Goal: Task Accomplishment & Management: Manage account settings

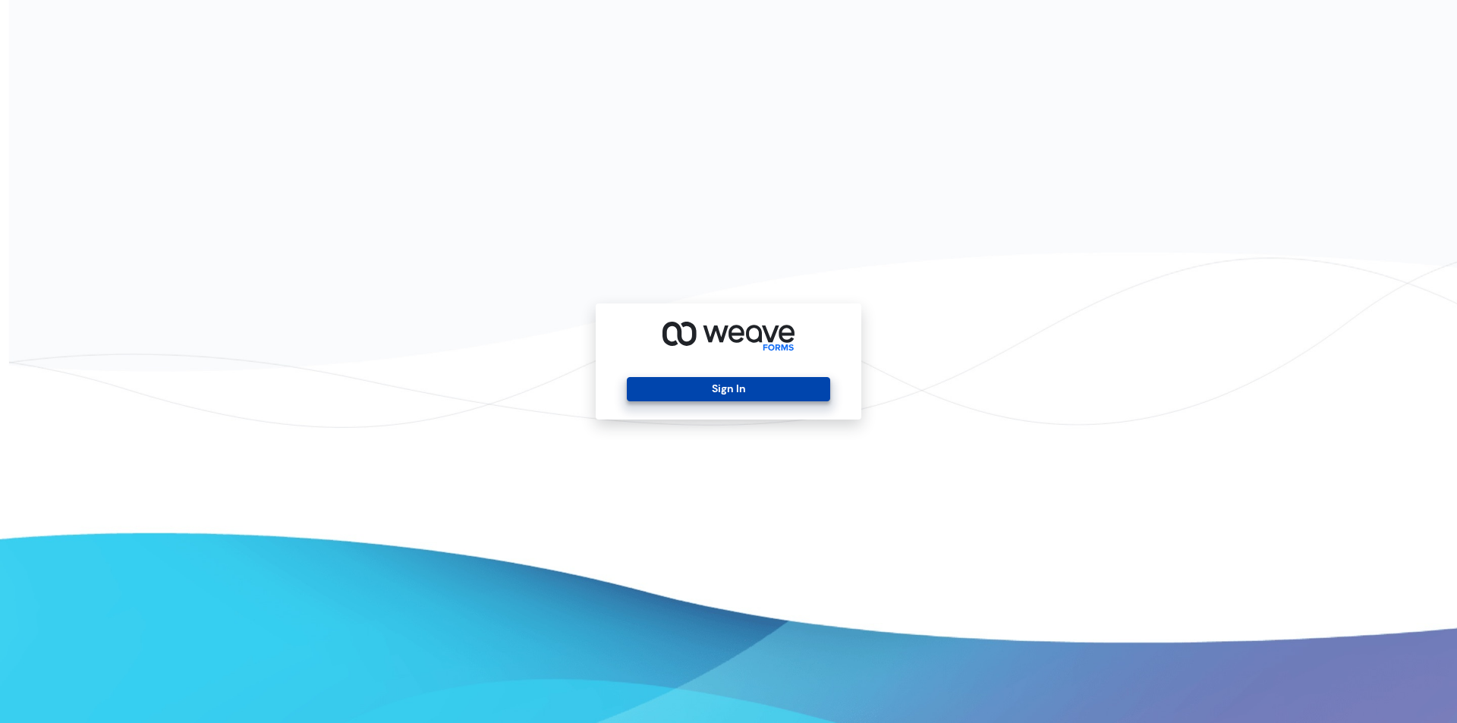
click at [753, 389] on button "Sign In" at bounding box center [728, 389] width 203 height 24
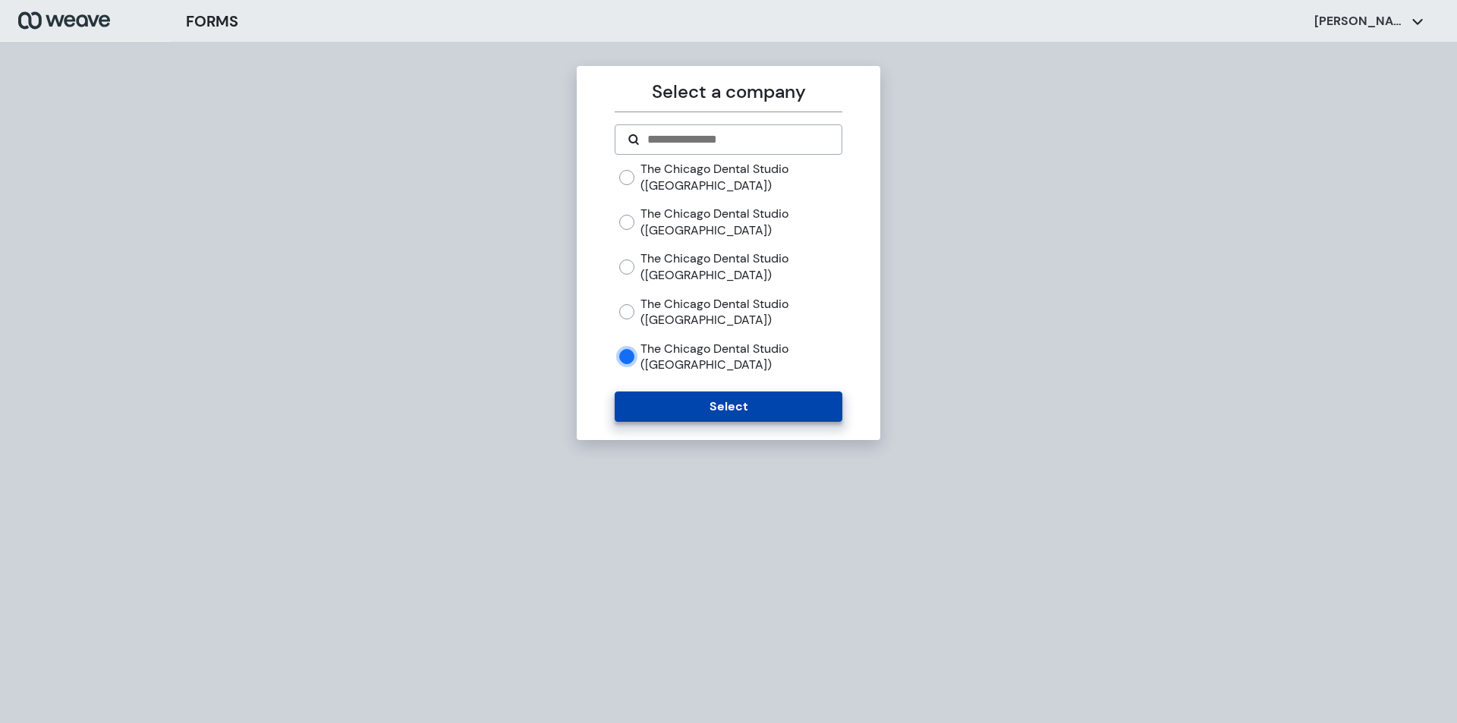
click at [775, 417] on button "Select" at bounding box center [728, 407] width 227 height 30
